Goal: Information Seeking & Learning: Find specific fact

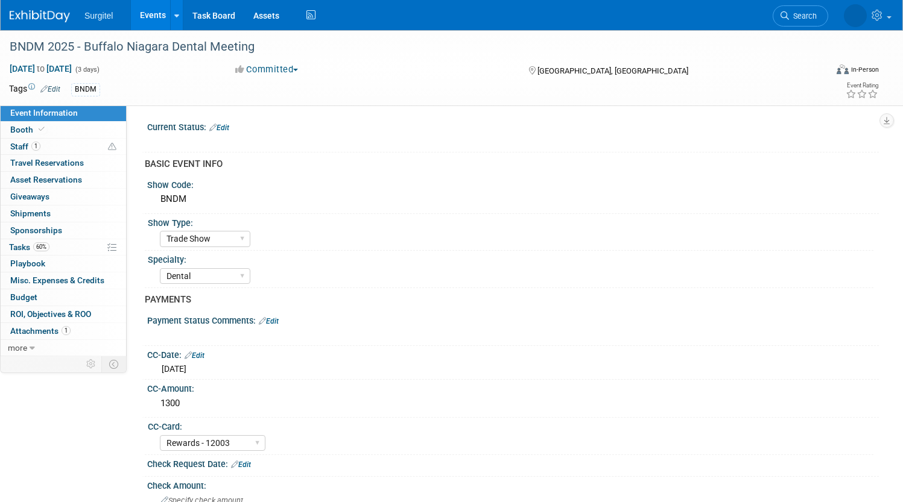
select select "Trade Show"
select select "Dental"
select select "Rewards - 12003"
select select "No"
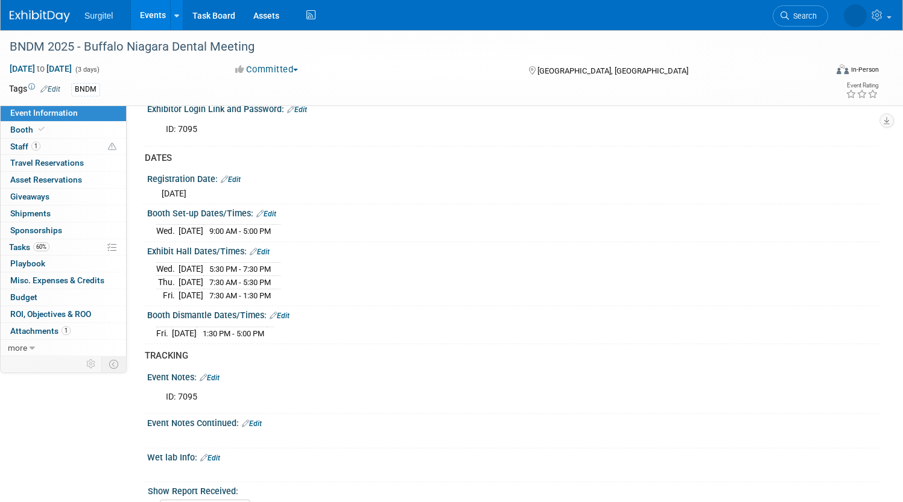
scroll to position [676, 0]
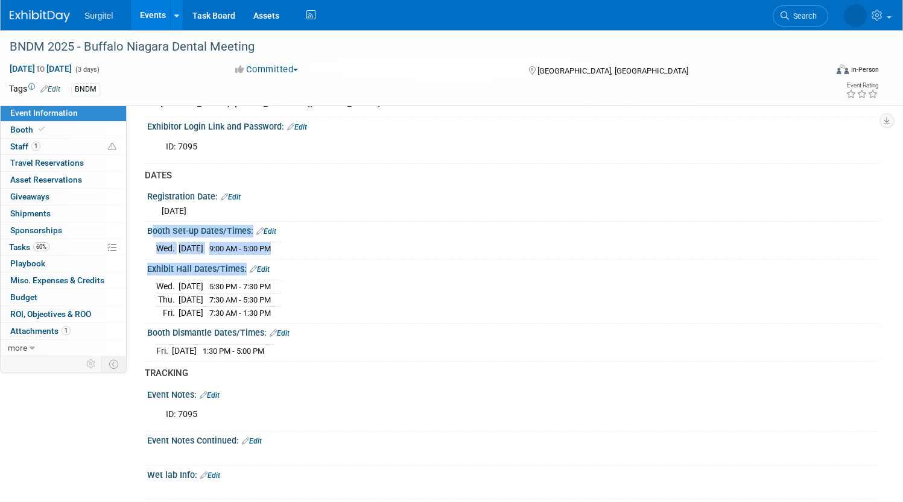
drag, startPoint x: 319, startPoint y: 329, endPoint x: 145, endPoint y: 239, distance: 195.5
click at [145, 239] on div "Current Status: Edit X BASIC EVENT INFO Show Code: BNDM Show Type: School Show …" at bounding box center [507, 26] width 725 height 1169
copy div "Booth Set-up Dates/Times: Edit [DATE] 9:00 AM - 5:00 PM Save Changes Cancel Exh…"
click at [355, 203] on div "Registration Date: Edit" at bounding box center [512, 196] width 731 height 16
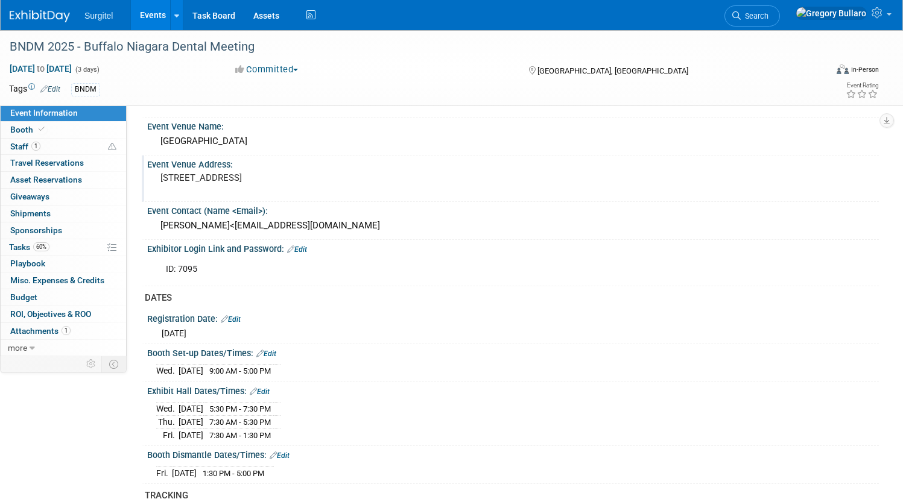
scroll to position [552, 0]
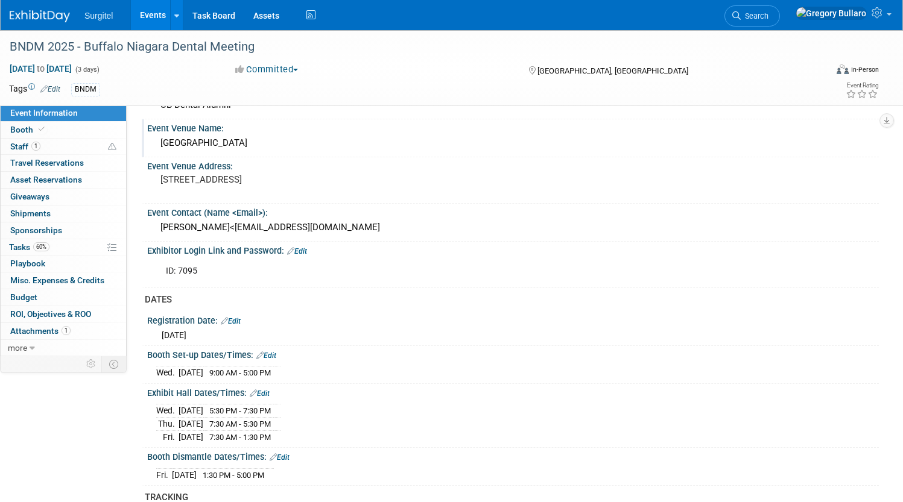
drag, startPoint x: 316, startPoint y: 198, endPoint x: 147, endPoint y: 151, distance: 175.8
click at [147, 151] on div "Current Status: Edit X BASIC EVENT INFO Show Code: BNDM Show Type: School Show …" at bounding box center [507, 150] width 725 height 1169
copy div "Event Venue Name: Buffalo Convention Center Event Venue Address: 153 Franklin S…"
